Goal: Check status: Check status

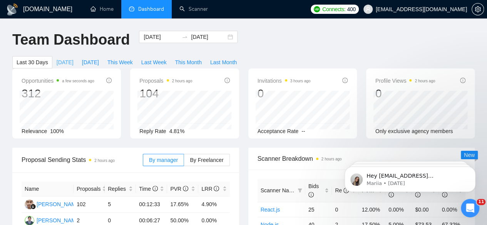
click at [78, 56] on button "[DATE]" at bounding box center [64, 62] width 25 height 12
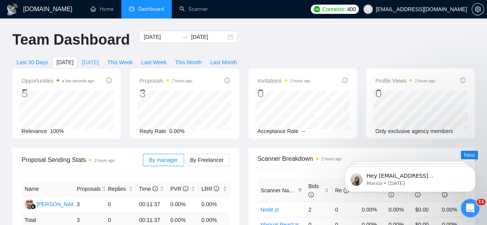
click at [99, 58] on span "[DATE]" at bounding box center [90, 62] width 17 height 8
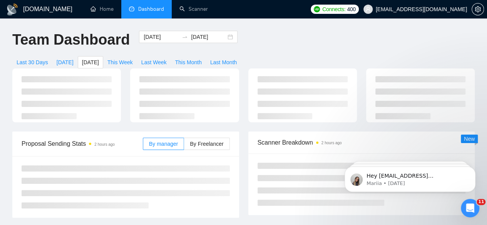
type input "[DATE]"
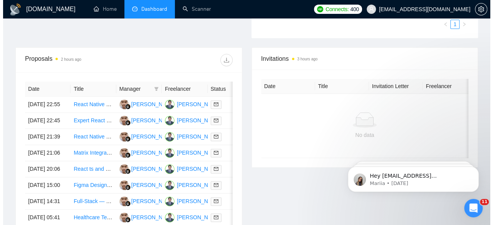
scroll to position [272, 0]
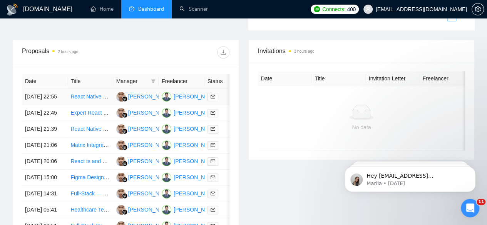
click at [38, 89] on td "[DATE] 22:55" at bounding box center [44, 97] width 45 height 16
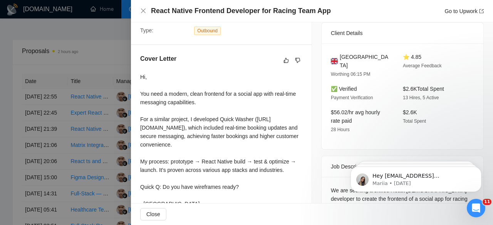
scroll to position [180, 0]
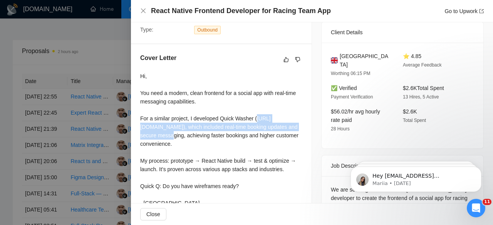
drag, startPoint x: 141, startPoint y: 125, endPoint x: 238, endPoint y: 134, distance: 97.1
click at [238, 134] on div "Hi, You need a modern, clean frontend for a social app with real-time messaging…" at bounding box center [221, 139] width 162 height 135
copy div "[URL][DOMAIN_NAME]"
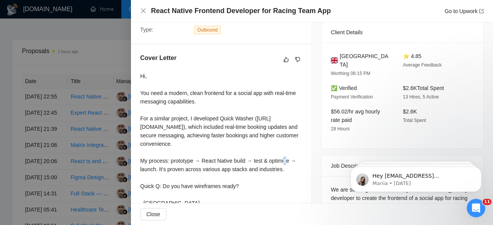
drag, startPoint x: 268, startPoint y: 160, endPoint x: 251, endPoint y: 154, distance: 17.0
click at [251, 154] on div "Hi, You need a modern, clean frontend for a social app with real-time messaging…" at bounding box center [221, 139] width 162 height 135
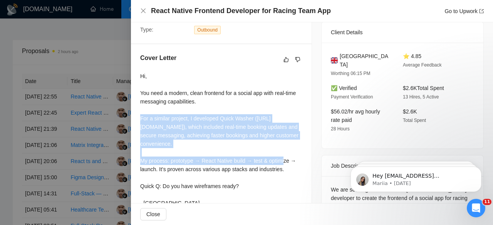
drag, startPoint x: 140, startPoint y: 117, endPoint x: 265, endPoint y: 154, distance: 130.4
click at [265, 154] on div "Hi, You need a modern, clean frontend for a social app with real-time messaging…" at bounding box center [221, 139] width 162 height 135
copy div "For a similar project, I developed Quick Washer ([URL][DOMAIN_NAME]), which inc…"
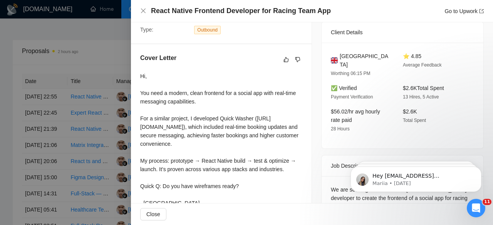
click at [241, 95] on div "Hi, You need a modern, clean frontend for a social app with real-time messaging…" at bounding box center [221, 139] width 162 height 135
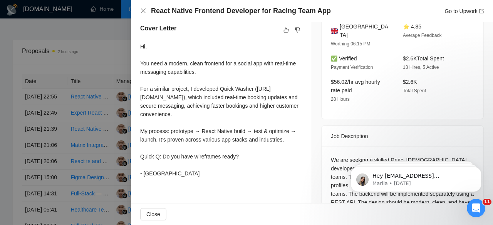
scroll to position [209, 0]
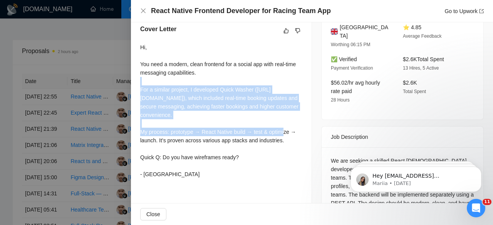
drag, startPoint x: 261, startPoint y: 123, endPoint x: 136, endPoint y: 80, distance: 131.8
click at [136, 80] on div "Cover Letter Hi, You need a modern, clean frontend for a social app with real-t…" at bounding box center [221, 103] width 181 height 176
copy div "For a similar project, I developed Quick Washer ([URL][DOMAIN_NAME]), which inc…"
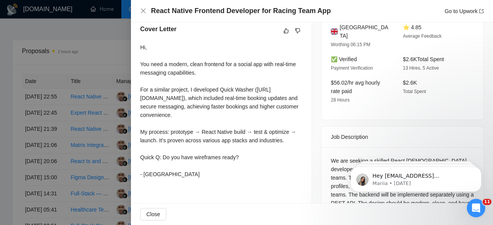
click at [61, 7] on div at bounding box center [246, 112] width 493 height 225
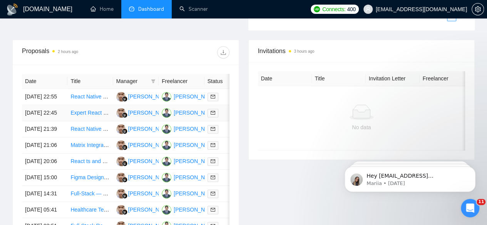
click at [45, 105] on td "[DATE] 22:45" at bounding box center [44, 113] width 45 height 16
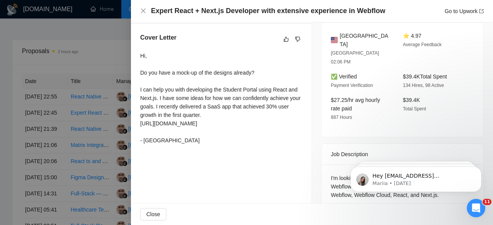
scroll to position [200, 0]
click at [42, 137] on div at bounding box center [246, 112] width 493 height 225
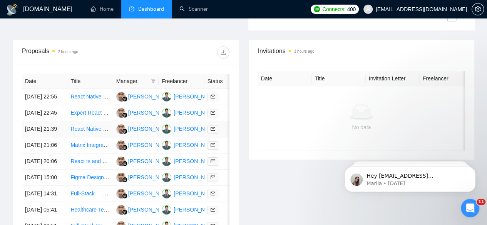
click at [42, 137] on td "[DATE] 21:39" at bounding box center [44, 129] width 45 height 16
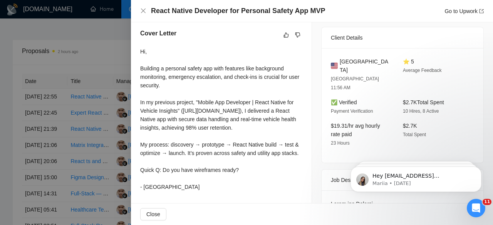
scroll to position [207, 0]
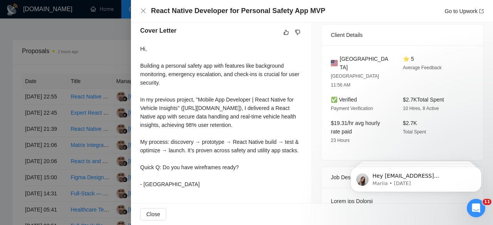
click at [43, 158] on div at bounding box center [246, 112] width 493 height 225
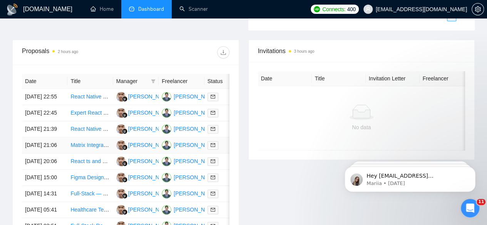
click at [40, 154] on td "[DATE] 21:06" at bounding box center [44, 145] width 45 height 16
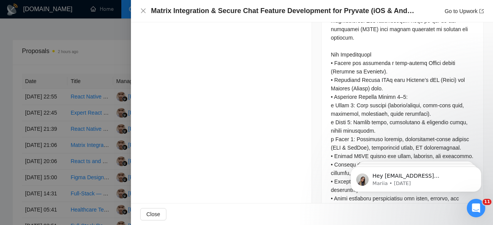
scroll to position [401, 0]
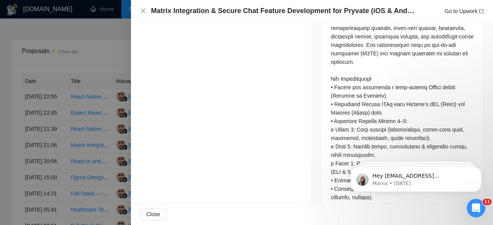
click at [97, 47] on div at bounding box center [246, 112] width 493 height 225
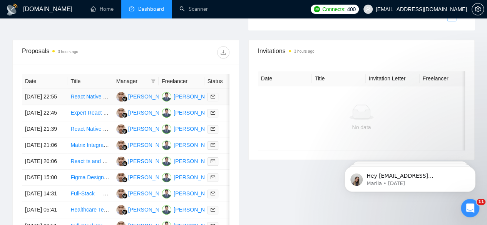
click at [32, 90] on td "[DATE] 22:55" at bounding box center [44, 97] width 45 height 16
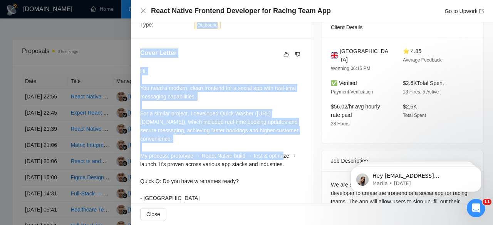
scroll to position [173, 0]
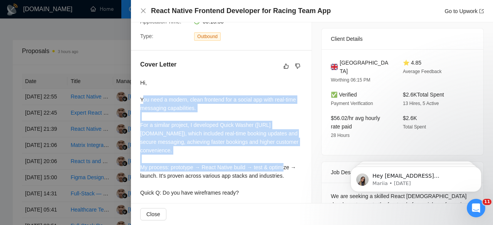
drag, startPoint x: 253, startPoint y: 82, endPoint x: 143, endPoint y: 92, distance: 110.2
click at [143, 92] on div "Hi, You need a modern, clean frontend for a social app with real-time messaging…" at bounding box center [221, 146] width 162 height 135
click at [199, 163] on div "Hi, You need a modern, clean frontend for a social app with real-time messaging…" at bounding box center [221, 146] width 162 height 135
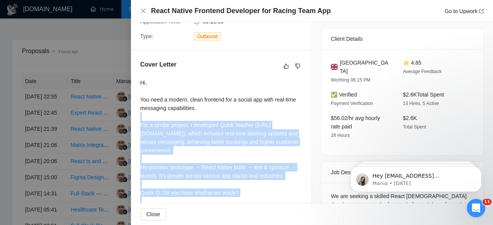
drag, startPoint x: 283, startPoint y: 184, endPoint x: 147, endPoint y: 118, distance: 150.5
click at [147, 118] on div "Hi, You need a modern, clean frontend for a social app with real-time messaging…" at bounding box center [221, 146] width 162 height 135
copy div "For a similar project, I developed Quick Washer ([URL][DOMAIN_NAME]), which inc…"
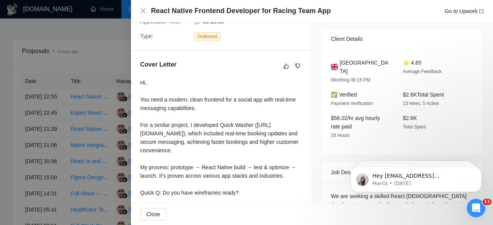
click at [21, 145] on div at bounding box center [246, 112] width 493 height 225
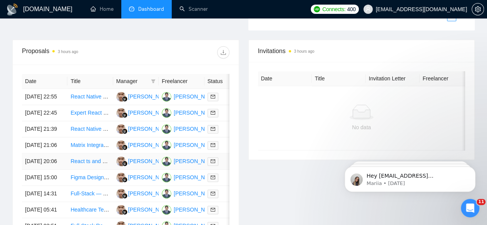
click at [44, 170] on td "[DATE] 20:06" at bounding box center [44, 162] width 45 height 16
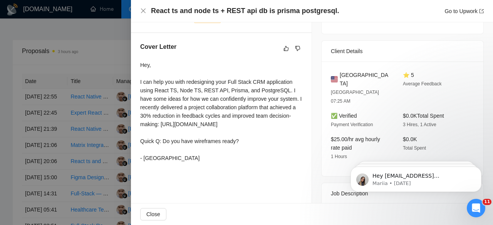
scroll to position [239, 0]
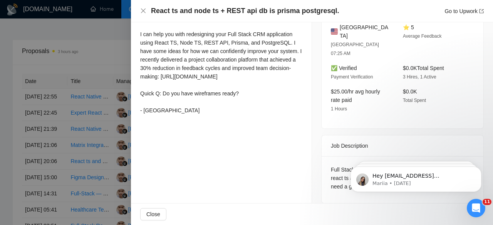
click at [39, 199] on div at bounding box center [246, 112] width 493 height 225
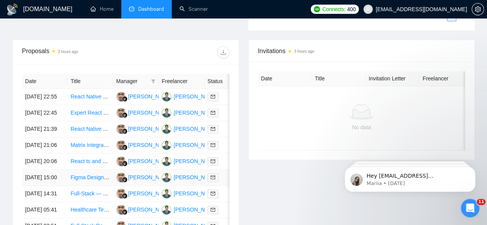
click at [39, 186] on td "[DATE] 15:00" at bounding box center [44, 178] width 45 height 16
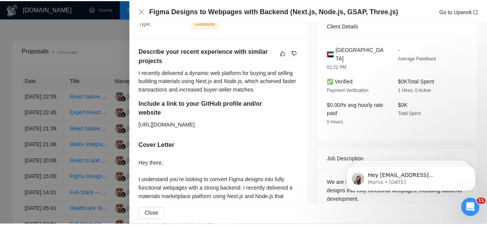
scroll to position [170, 0]
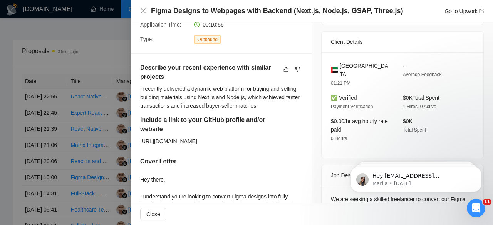
click at [104, 38] on div at bounding box center [246, 112] width 493 height 225
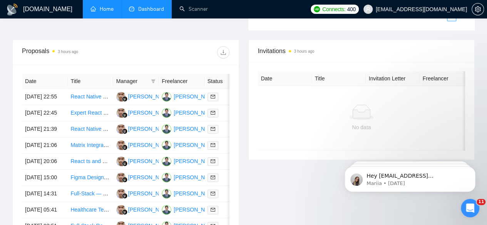
click at [110, 12] on link "Home" at bounding box center [101, 9] width 23 height 7
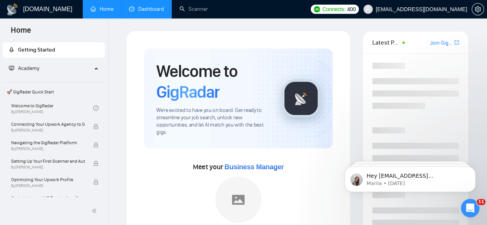
click at [153, 9] on link "Dashboard" at bounding box center [146, 9] width 35 height 7
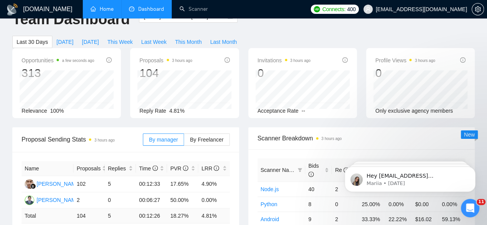
scroll to position [22, 0]
